Goal: Task Accomplishment & Management: Use online tool/utility

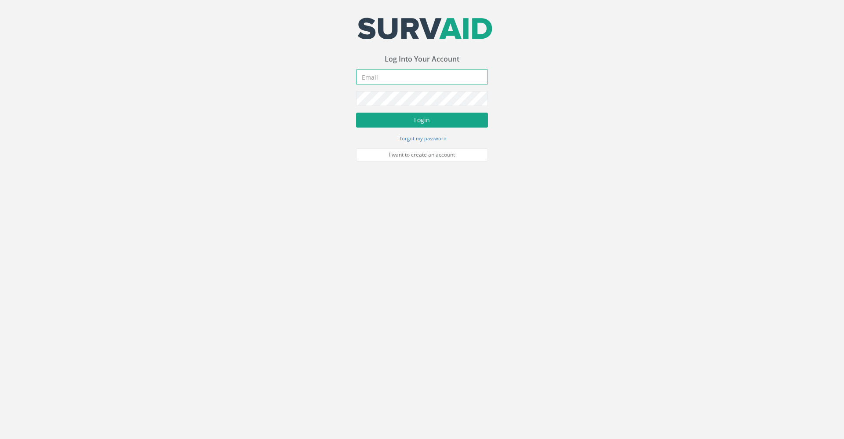
type input "[PERSON_NAME][EMAIL_ADDRESS][PERSON_NAME][DOMAIN_NAME]"
click at [407, 120] on button "Login" at bounding box center [422, 120] width 132 height 15
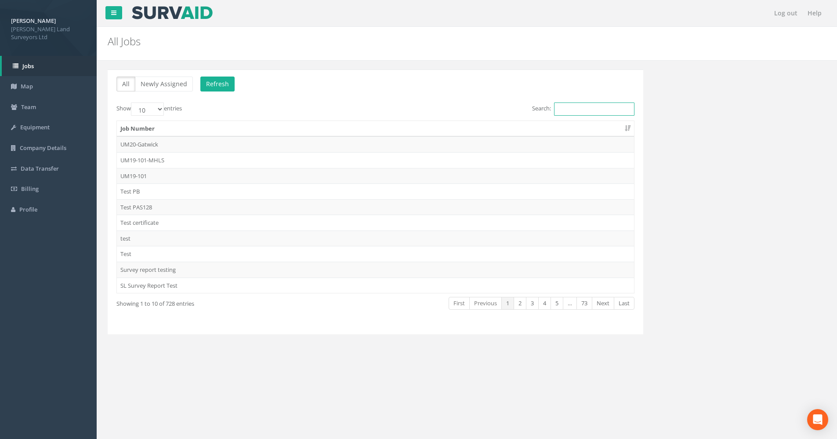
click at [575, 112] on input "Search:" at bounding box center [594, 108] width 80 height 13
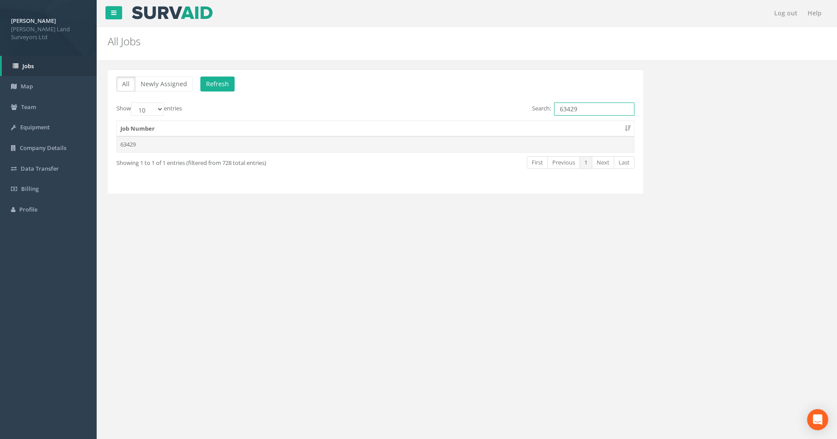
type input "63429"
click at [133, 147] on td "63429" at bounding box center [375, 144] width 517 height 16
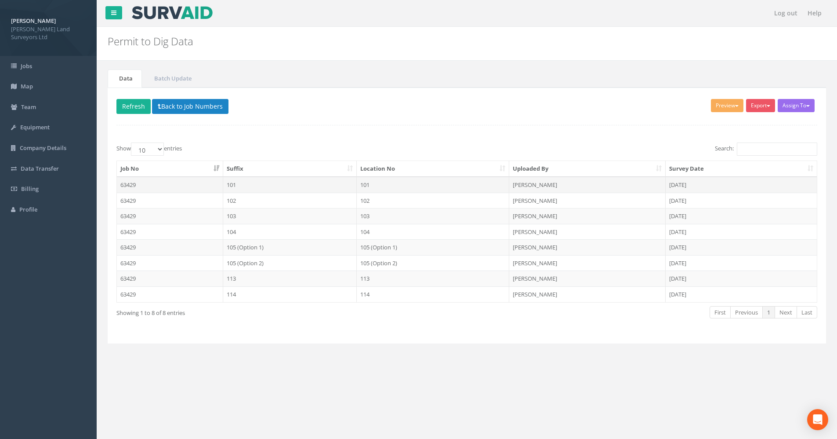
click at [151, 183] on td "63429" at bounding box center [170, 185] width 106 height 16
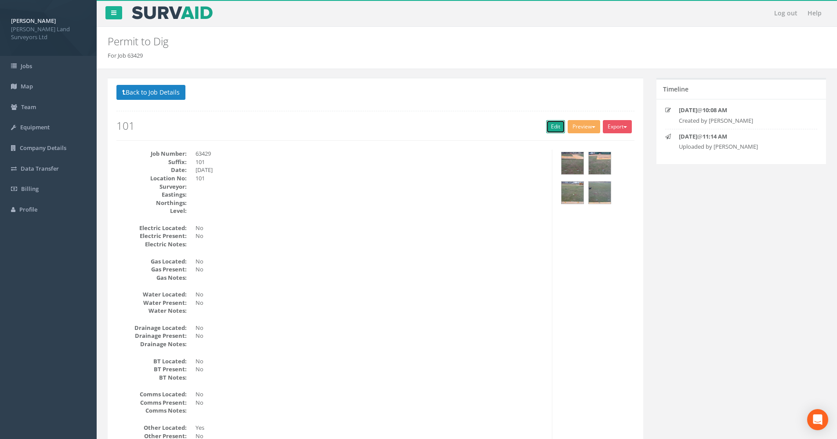
click at [553, 131] on link "Edit" at bounding box center [555, 126] width 19 height 13
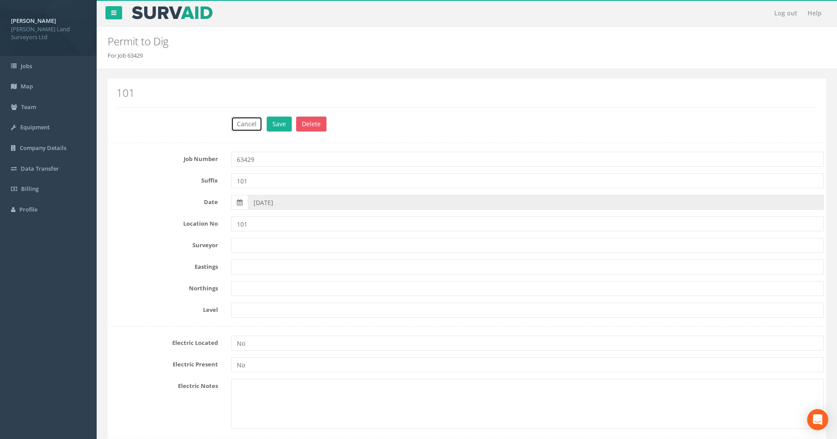
click at [255, 122] on button "Cancel" at bounding box center [246, 123] width 31 height 15
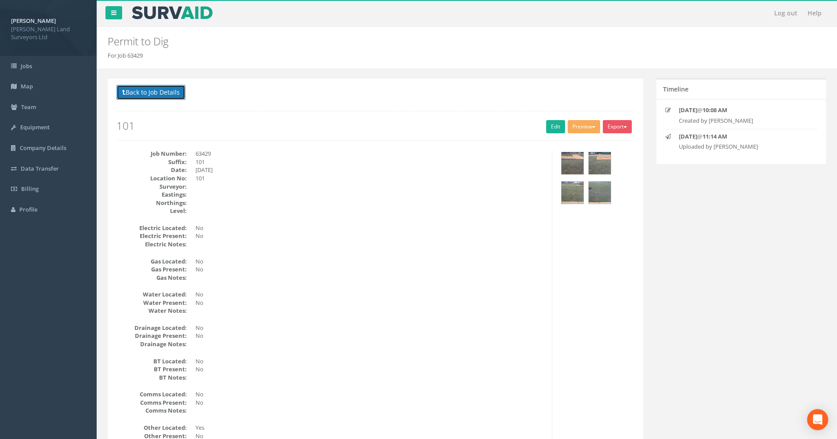
click at [177, 95] on button "Back to Job Details" at bounding box center [150, 92] width 69 height 15
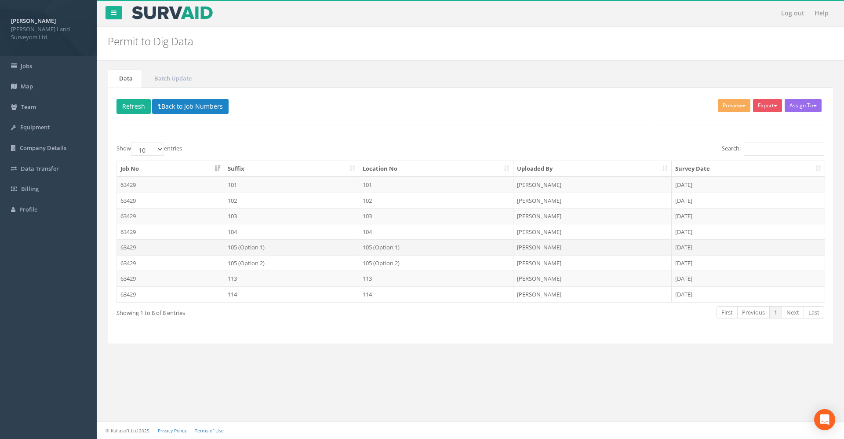
click at [268, 247] on td "105 (Option 1)" at bounding box center [291, 247] width 135 height 16
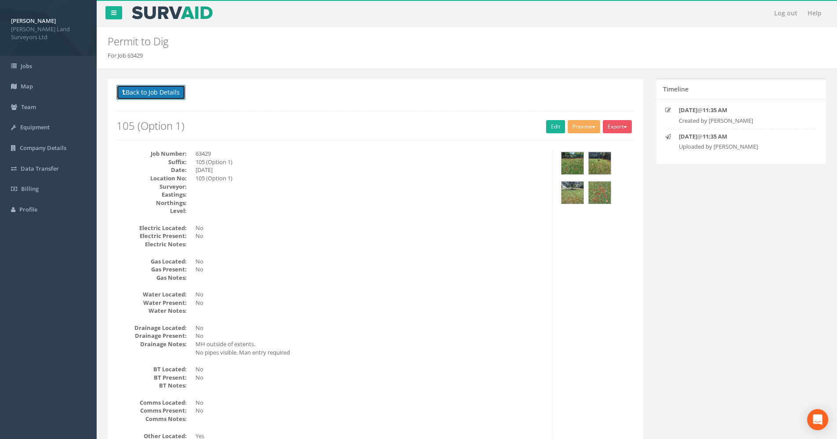
click at [156, 88] on button "Back to Job Details" at bounding box center [150, 92] width 69 height 15
